Goal: Task Accomplishment & Management: Use online tool/utility

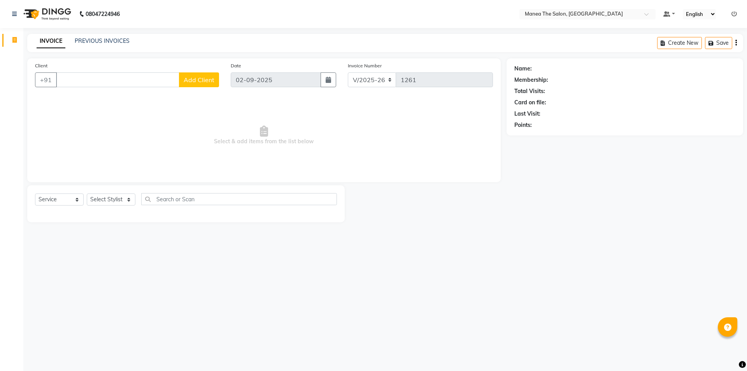
select select "6397"
select select "service"
click at [153, 83] on input "Client" at bounding box center [117, 79] width 123 height 15
click at [124, 199] on select "Select Stylist Anas Anees Anu Aruna Bindu Chaitanya Manager Nasrat Ali Salman S…" at bounding box center [111, 199] width 49 height 12
select select "64811"
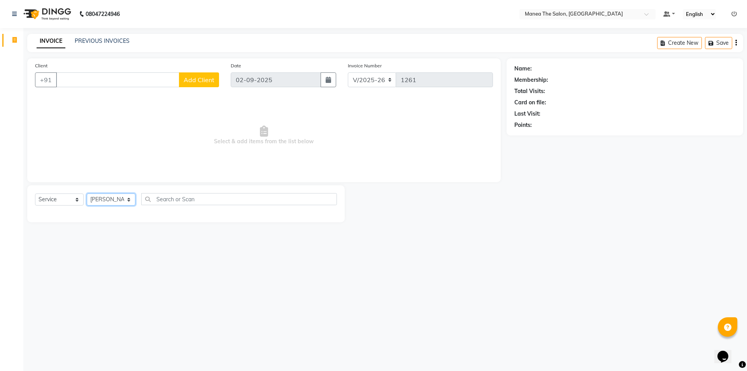
click at [87, 193] on select "Select Stylist Anas Anees Anu Aruna Bindu Chaitanya Manager Nasrat Ali Salman S…" at bounding box center [111, 199] width 49 height 12
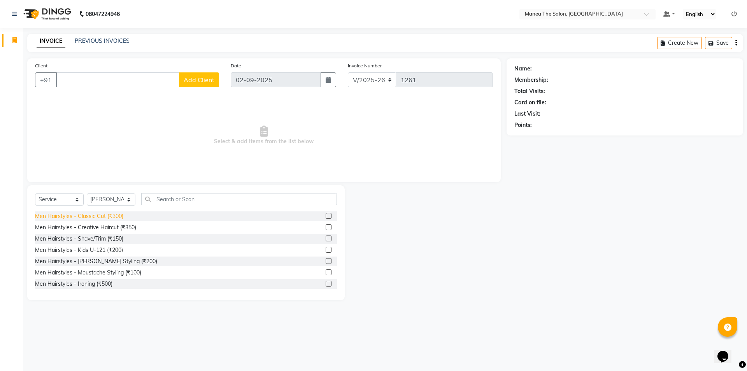
click at [98, 213] on div "Men Hairstyles - Classic Cut (₹300)" at bounding box center [79, 216] width 88 height 8
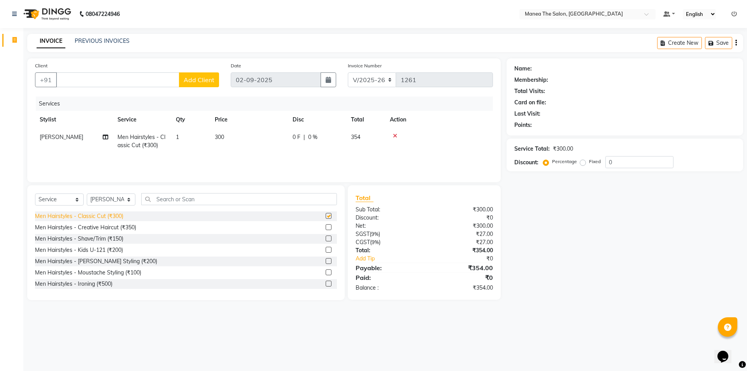
checkbox input "false"
click at [102, 235] on div "Men Hairstyles - Shave/Trim (₹150)" at bounding box center [79, 239] width 88 height 8
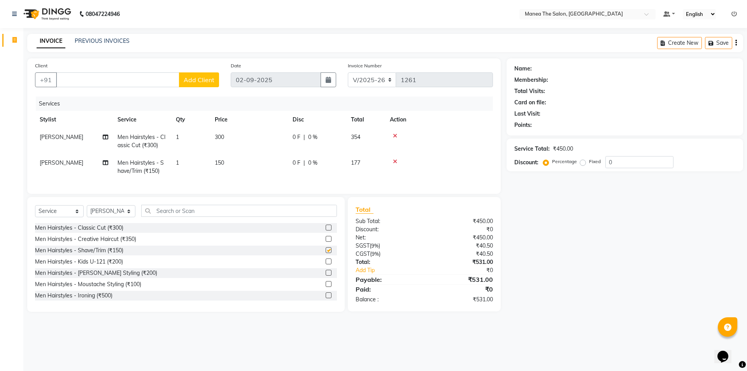
checkbox input "false"
click at [178, 79] on input "Client" at bounding box center [117, 79] width 123 height 15
click at [192, 77] on span "Add Client" at bounding box center [199, 80] width 31 height 8
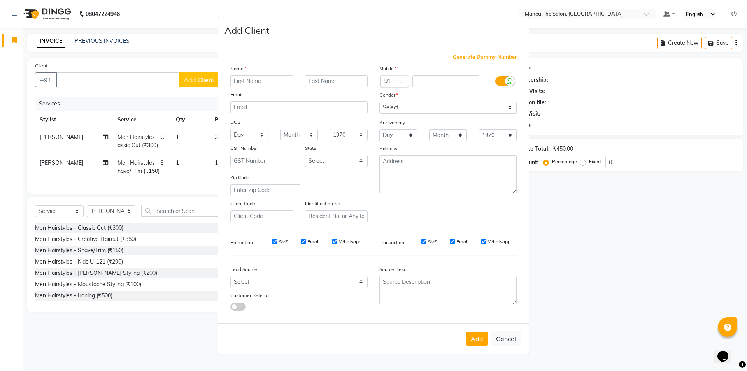
click at [155, 80] on ngb-modal-window "Add Client Generate Dummy Number Name Email DOB Day 01 02 03 04 05 06 07 08 09 …" at bounding box center [373, 185] width 747 height 371
click at [192, 59] on ngb-modal-window "Add Client Generate Dummy Number Name Email DOB Day 01 02 03 04 05 06 07 08 09 …" at bounding box center [373, 185] width 747 height 371
click at [557, 82] on ngb-modal-window "Add Client Generate Dummy Number Name Email DOB Day 01 02 03 04 05 06 07 08 09 …" at bounding box center [373, 185] width 747 height 371
click at [189, 155] on ngb-modal-window "Add Client Generate Dummy Number Name Email DOB Day 01 02 03 04 05 06 07 08 09 …" at bounding box center [373, 185] width 747 height 371
click at [509, 340] on button "Cancel" at bounding box center [506, 338] width 30 height 15
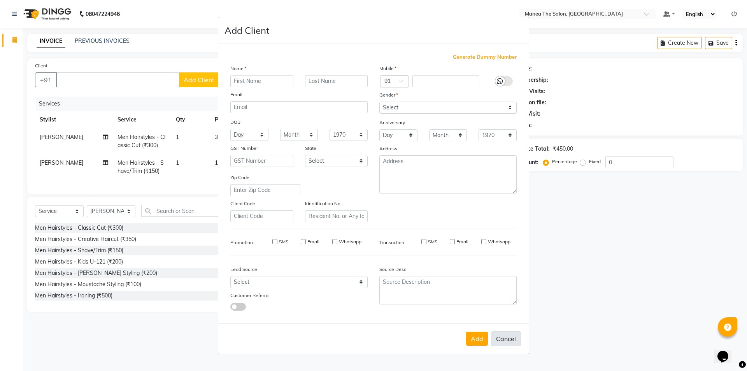
select select
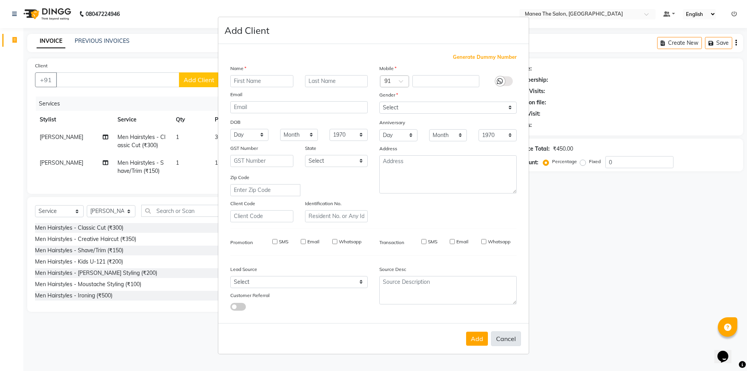
select select
checkbox input "false"
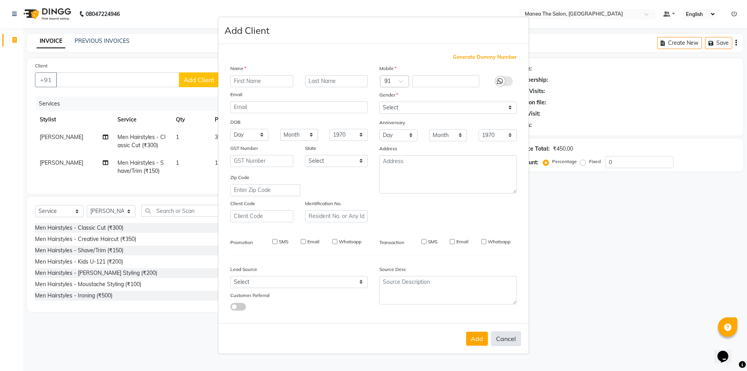
checkbox input "false"
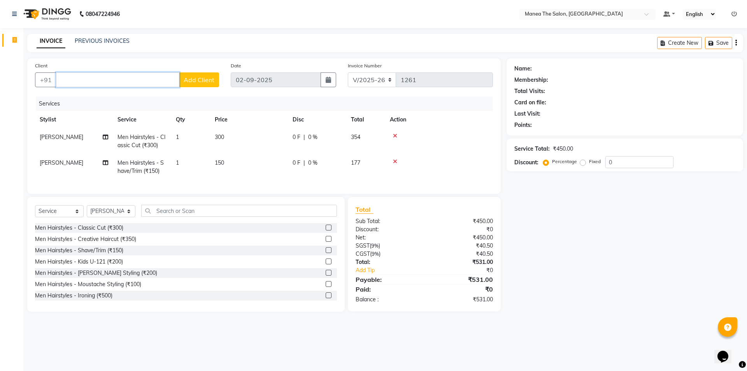
click at [98, 83] on input "Client" at bounding box center [117, 79] width 123 height 15
click at [395, 159] on icon at bounding box center [395, 161] width 4 height 5
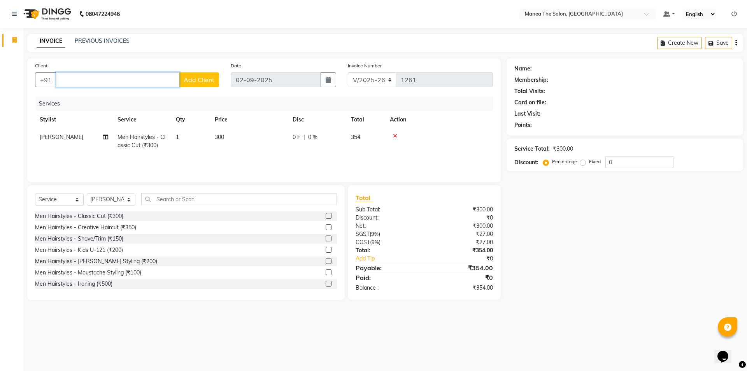
click at [149, 79] on input "Client" at bounding box center [117, 79] width 123 height 15
click at [117, 98] on ngb-highlight "95******95" at bounding box center [133, 98] width 32 height 8
type input "95******95"
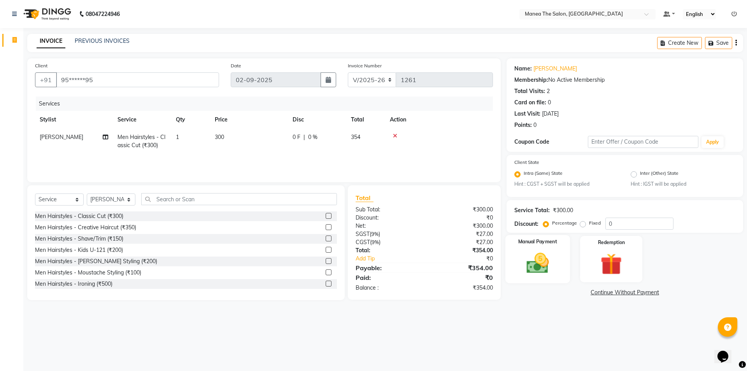
click at [540, 269] on img at bounding box center [538, 264] width 36 height 26
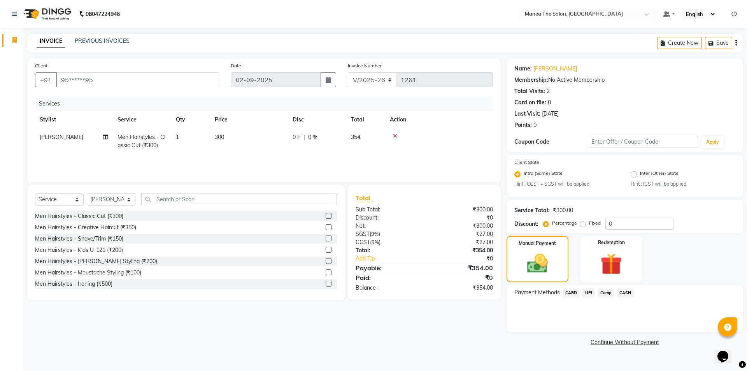
click at [588, 290] on span "UPI" at bounding box center [589, 292] width 12 height 9
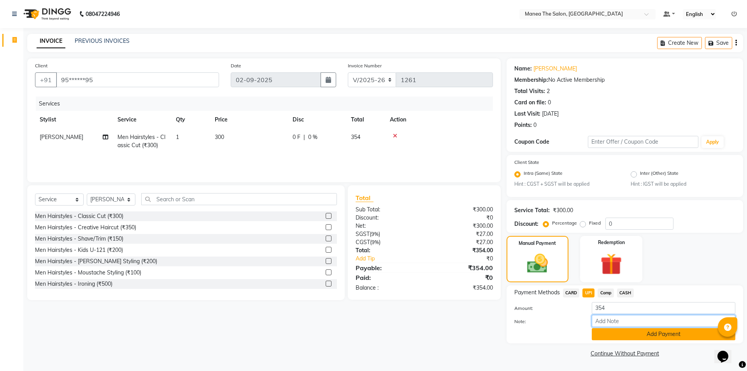
drag, startPoint x: 638, startPoint y: 327, endPoint x: 639, endPoint y: 334, distance: 7.0
click at [639, 334] on div "Amount: 354 Note: Add Payment" at bounding box center [625, 321] width 221 height 38
click at [639, 333] on button "Add Payment" at bounding box center [664, 334] width 144 height 12
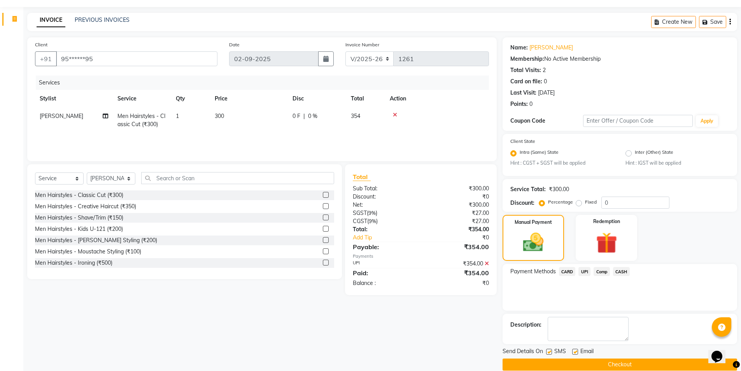
scroll to position [32, 0]
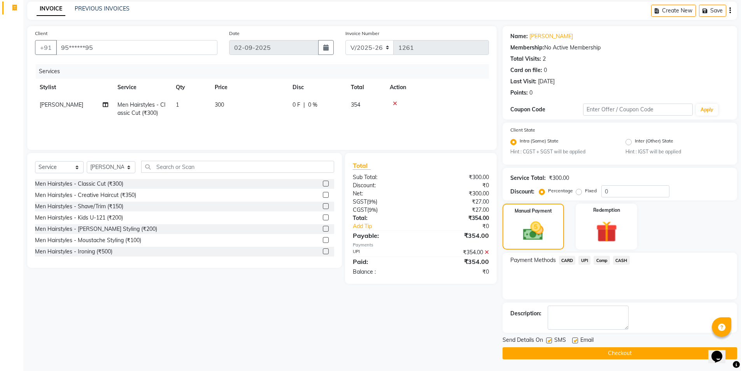
click at [617, 354] on button "Checkout" at bounding box center [620, 353] width 235 height 12
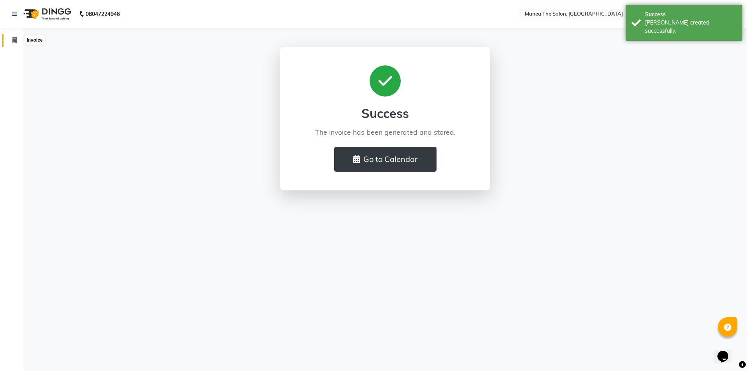
click at [12, 41] on icon at bounding box center [14, 40] width 4 height 6
select select "6397"
select select "service"
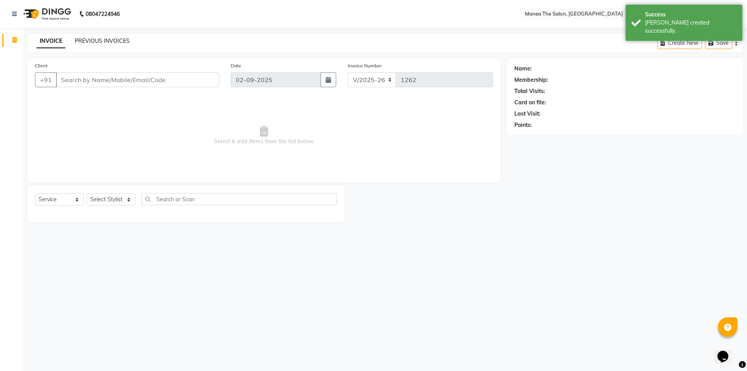
click at [115, 42] on link "PREVIOUS INVOICES" at bounding box center [102, 40] width 55 height 7
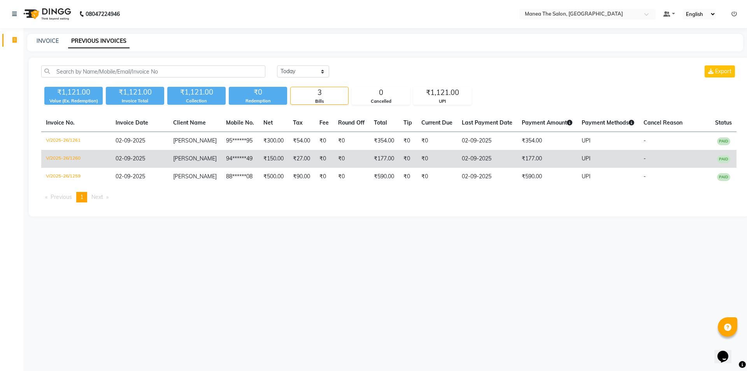
click at [288, 156] on td "₹27.00" at bounding box center [301, 159] width 26 height 18
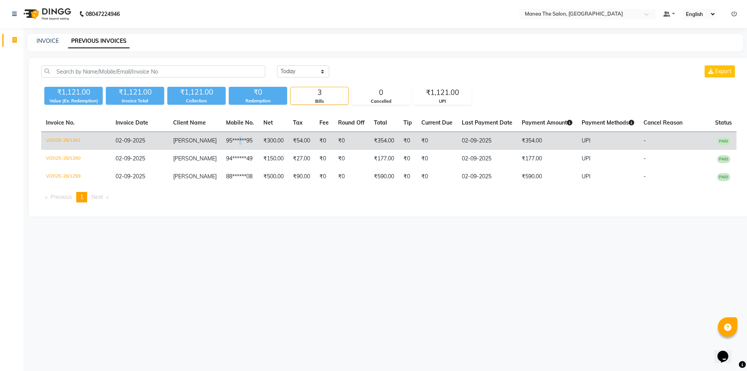
click at [235, 136] on td "95******95" at bounding box center [239, 141] width 37 height 18
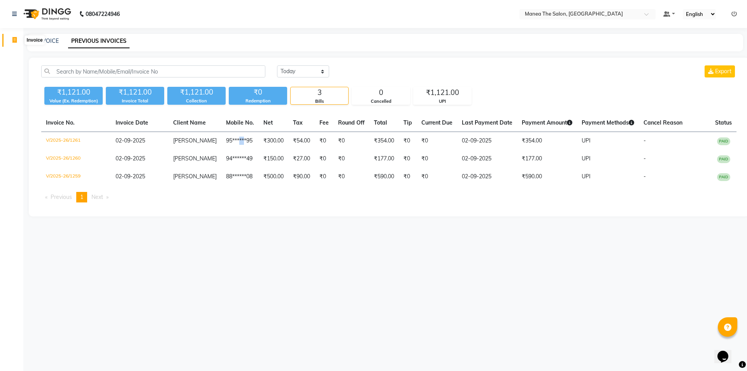
click at [18, 37] on span at bounding box center [15, 40] width 14 height 9
select select "6397"
select select "service"
